Goal: Task Accomplishment & Management: Manage account settings

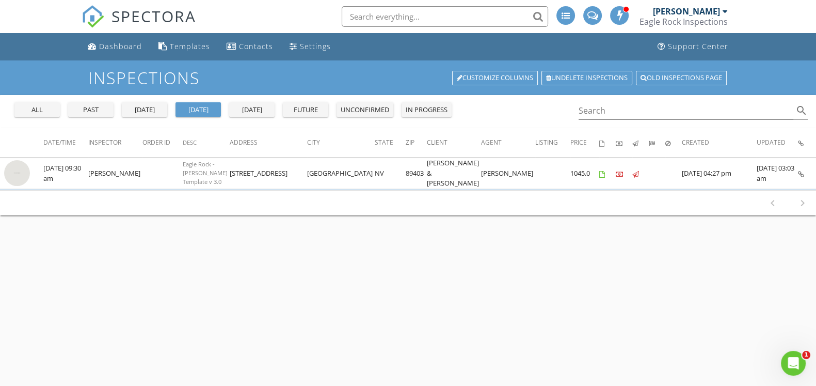
click at [139, 105] on div "[DATE]" at bounding box center [144, 110] width 37 height 10
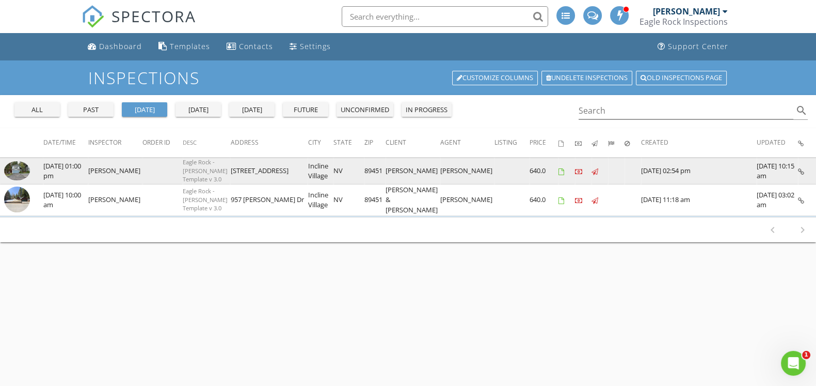
click at [17, 166] on img at bounding box center [17, 171] width 26 height 20
click at [21, 165] on img at bounding box center [17, 171] width 26 height 20
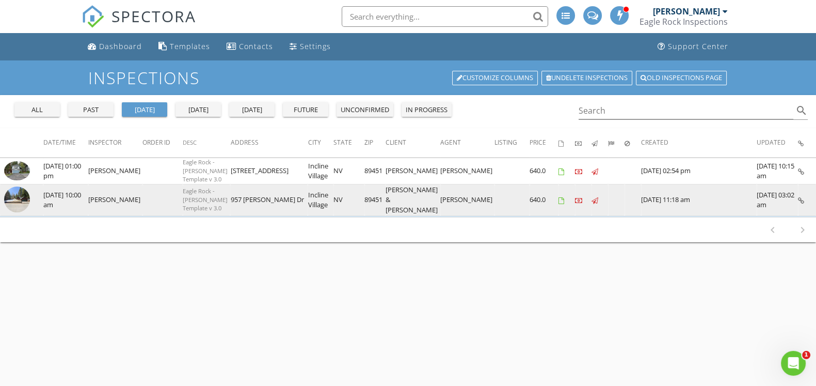
click at [15, 197] on img at bounding box center [17, 199] width 26 height 26
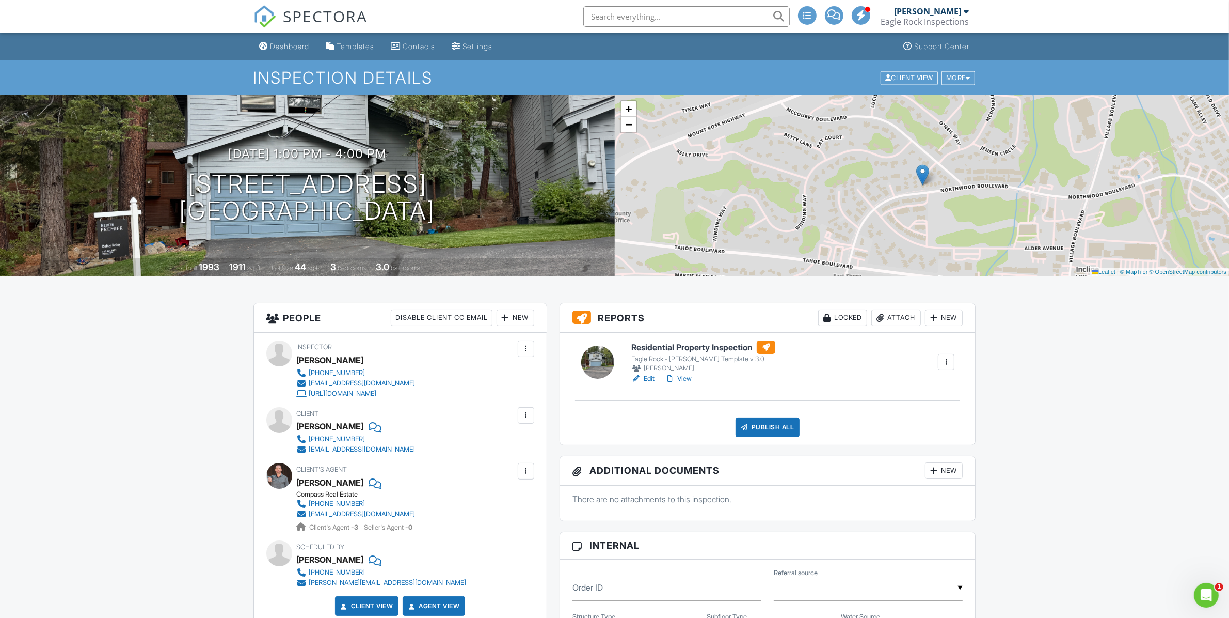
click at [647, 377] on link "Edit" at bounding box center [642, 378] width 23 height 10
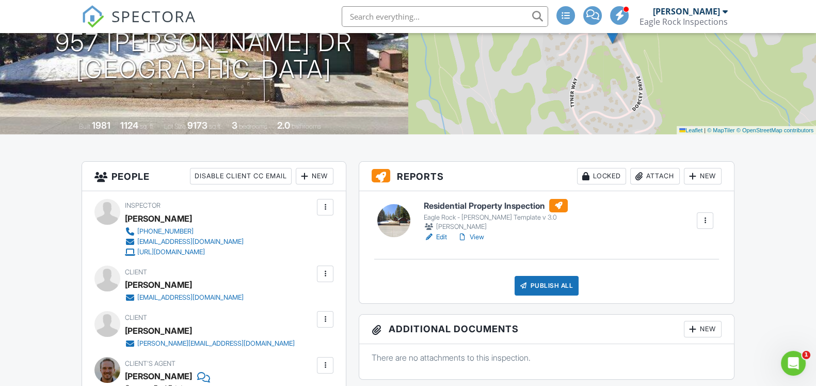
scroll to position [107, 0]
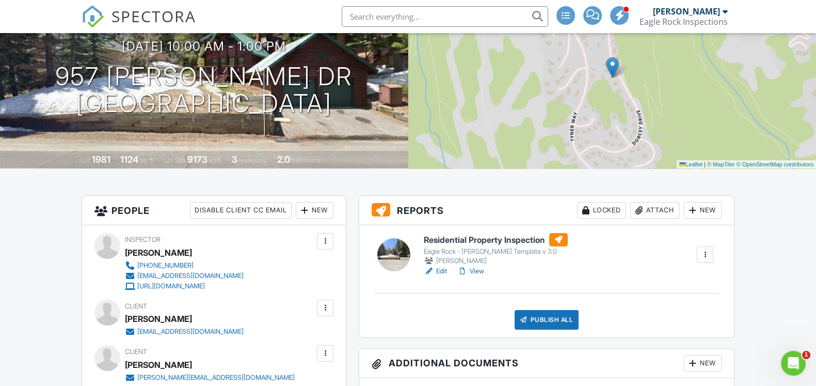
click at [441, 268] on link "Edit" at bounding box center [435, 271] width 23 height 10
